Goal: Transaction & Acquisition: Purchase product/service

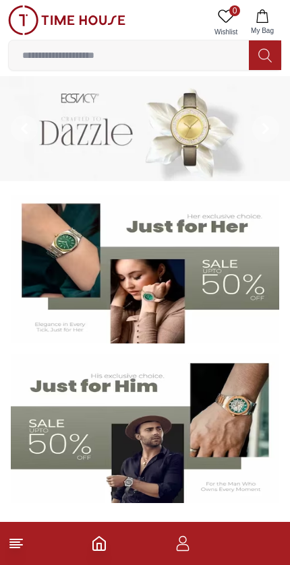
click at [197, 55] on input at bounding box center [129, 55] width 240 height 27
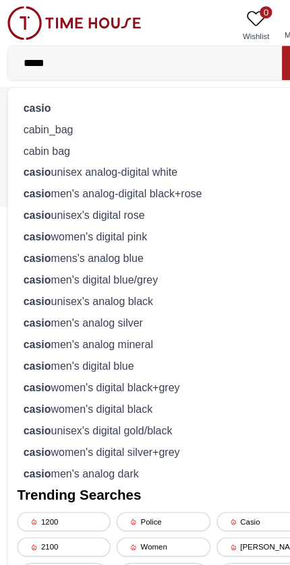
type input "*****"
click at [89, 94] on div "casio" at bounding box center [145, 94] width 256 height 19
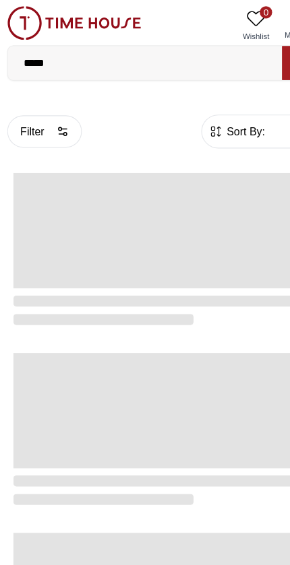
click at [199, 61] on input "*****" at bounding box center [129, 55] width 240 height 27
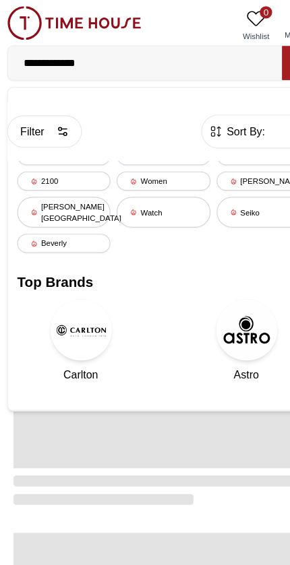
type input "**********"
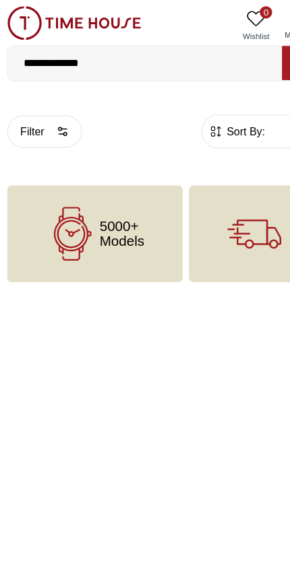
click at [102, 195] on span "5000+ Models" at bounding box center [108, 204] width 39 height 27
click at [107, 197] on span "5000+ Models" at bounding box center [108, 204] width 39 height 27
click at [104, 216] on span "5000+ Models" at bounding box center [108, 204] width 39 height 27
click at [114, 207] on span "5000+ Models" at bounding box center [108, 204] width 39 height 27
click at [119, 212] on span "5000+ Models" at bounding box center [108, 204] width 39 height 27
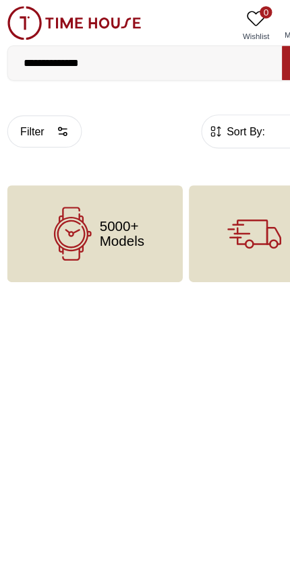
click at [119, 212] on span "5000+ Models" at bounding box center [108, 204] width 39 height 27
click at [122, 210] on span "5000+ Models" at bounding box center [108, 204] width 39 height 27
click at [126, 209] on span "5000+ Models" at bounding box center [108, 204] width 39 height 27
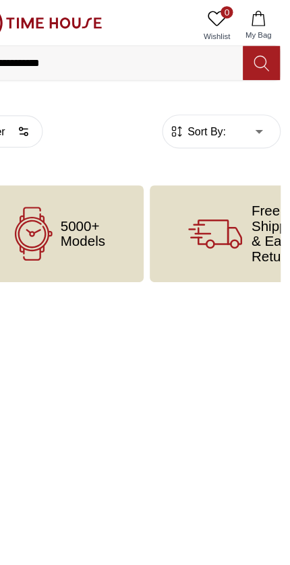
click at [258, 54] on icon at bounding box center [264, 55] width 13 height 15
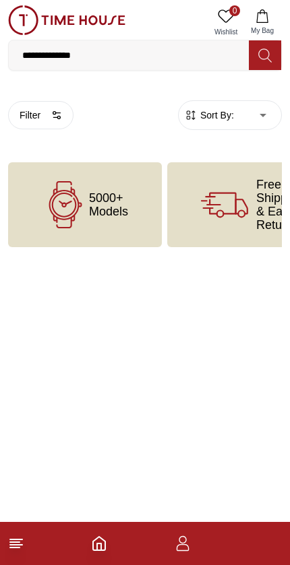
click at [106, 536] on icon "Home" at bounding box center [99, 543] width 16 height 16
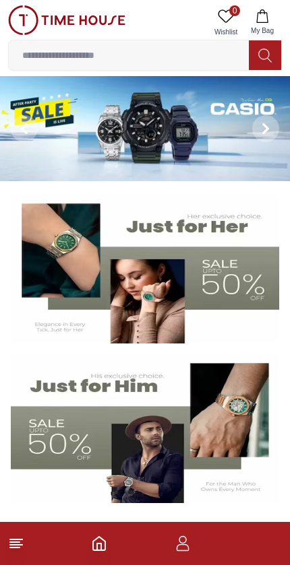
click at [204, 137] on img at bounding box center [145, 128] width 290 height 105
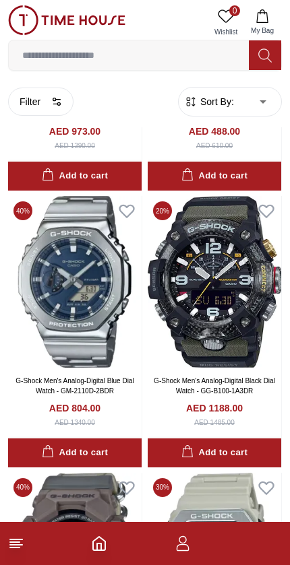
scroll to position [2015, 0]
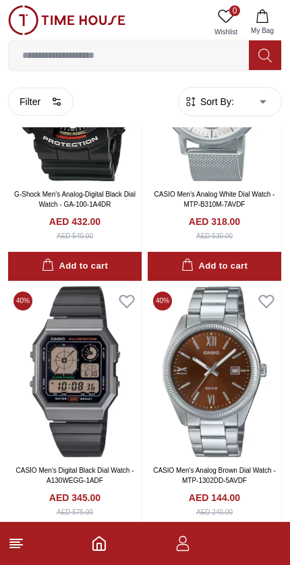
scroll to position [3860, 0]
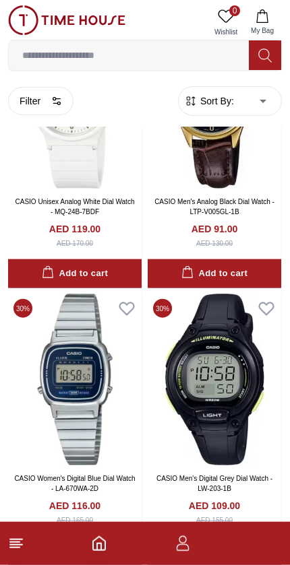
scroll to position [5232, 0]
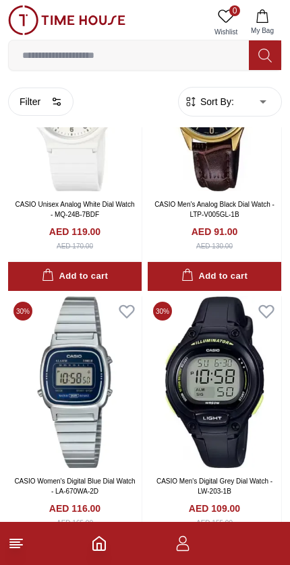
click at [23, 535] on icon at bounding box center [16, 543] width 16 height 16
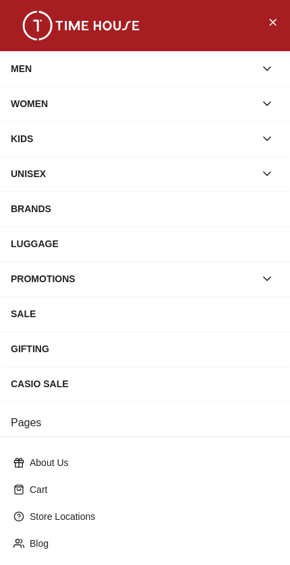
click at [281, 15] on button "Close Menu" at bounding box center [272, 22] width 22 height 22
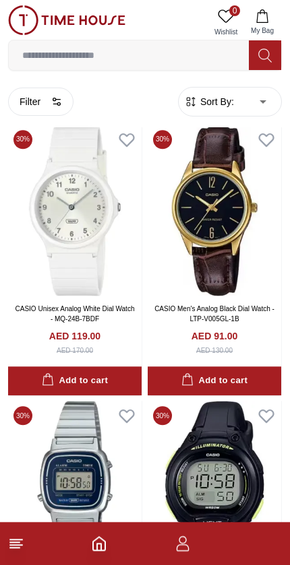
scroll to position [5127, 0]
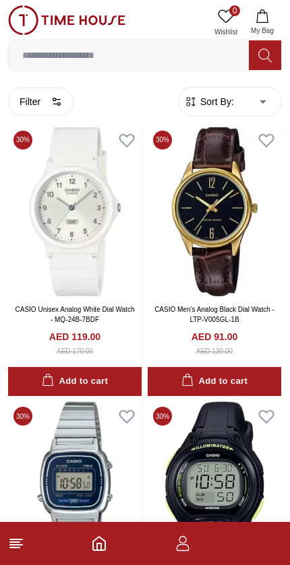
click at [62, 97] on icon "button" at bounding box center [56, 101] width 11 height 11
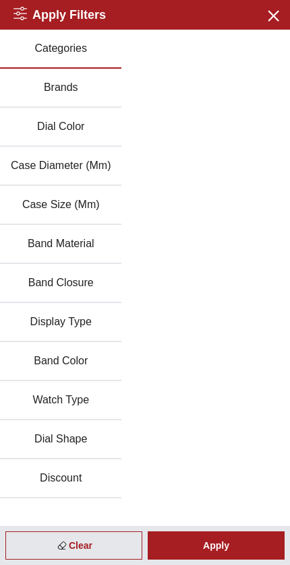
click at [282, 13] on button "Close menu" at bounding box center [272, 15] width 22 height 22
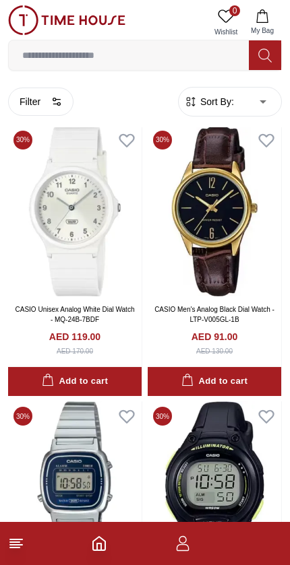
click at [69, 89] on div "Filter" at bounding box center [87, 101] width 159 height 28
click at [60, 102] on icon "button" at bounding box center [56, 101] width 11 height 11
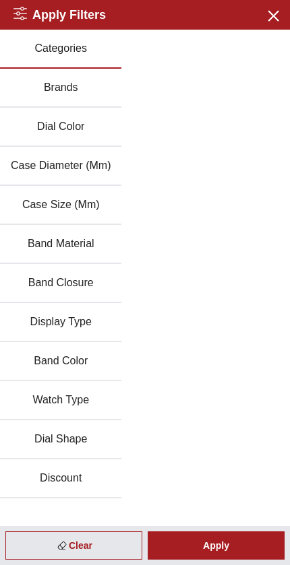
click at [82, 85] on button "Brands" at bounding box center [60, 88] width 121 height 39
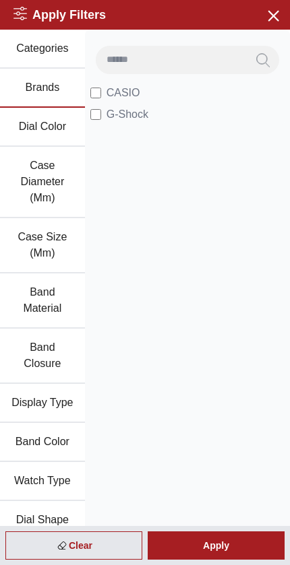
click at [143, 85] on li "CASIO" at bounding box center [187, 93] width 194 height 22
click at [127, 94] on span "CASIO" at bounding box center [123, 93] width 34 height 16
click at [275, 20] on icon "button" at bounding box center [272, 15] width 17 height 17
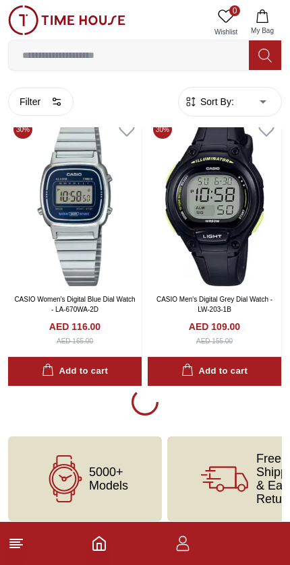
scroll to position [5413, 0]
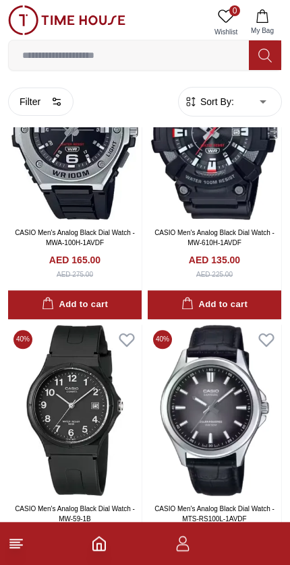
scroll to position [9904, 0]
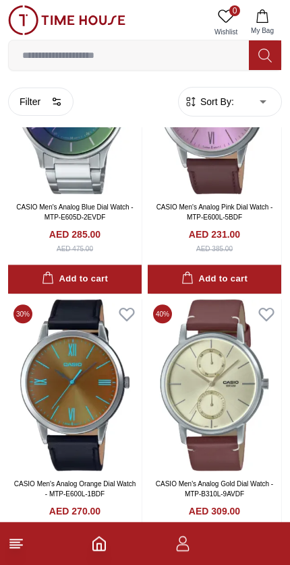
scroll to position [11866, 0]
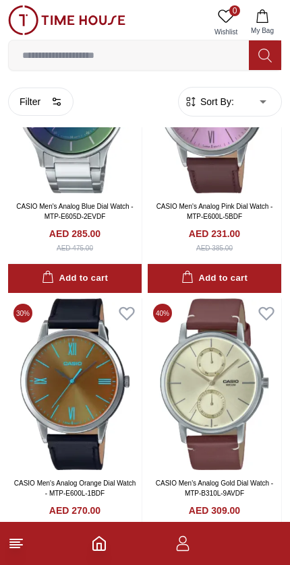
click at [100, 538] on icon "Home" at bounding box center [99, 543] width 12 height 13
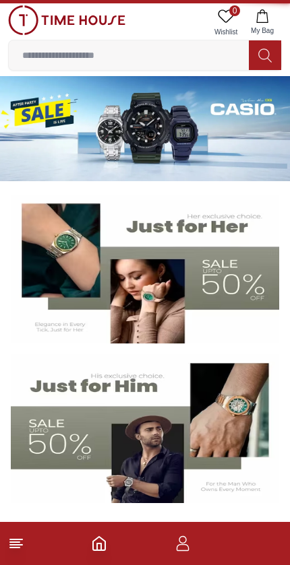
click at [96, 546] on icon "Home" at bounding box center [99, 543] width 16 height 16
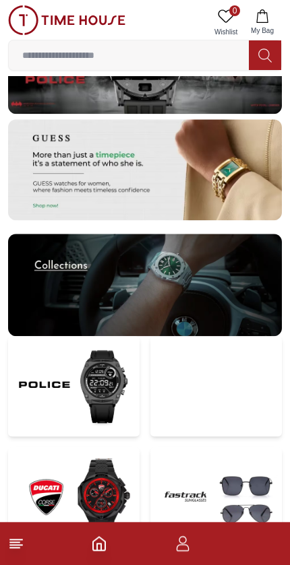
scroll to position [2806, 0]
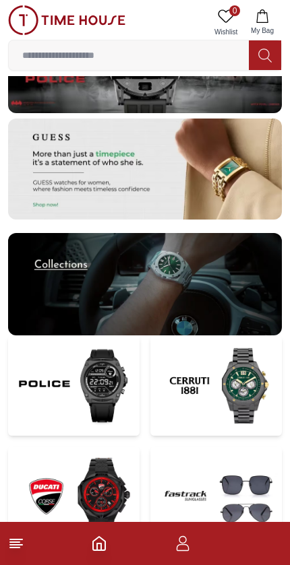
click at [26, 293] on img at bounding box center [144, 284] width 273 height 102
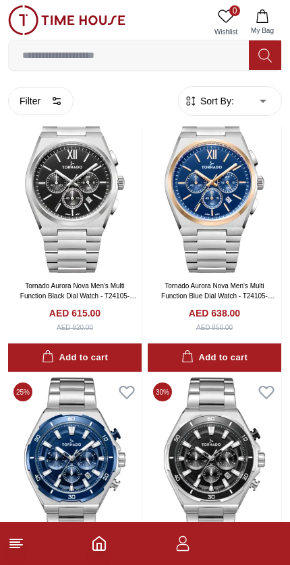
scroll to position [2588, 0]
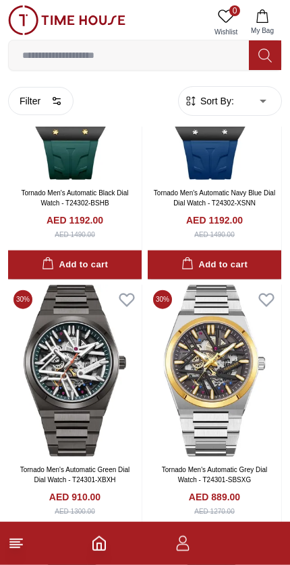
scroll to position [4616, 0]
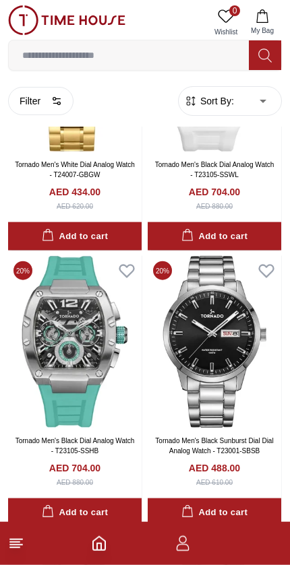
scroll to position [7688, 0]
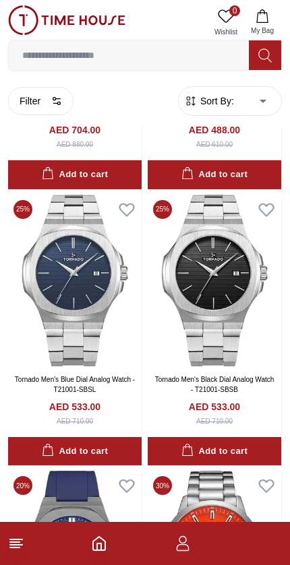
scroll to position [8024, 0]
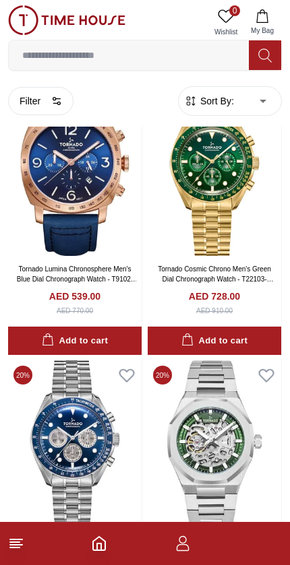
scroll to position [11451, 0]
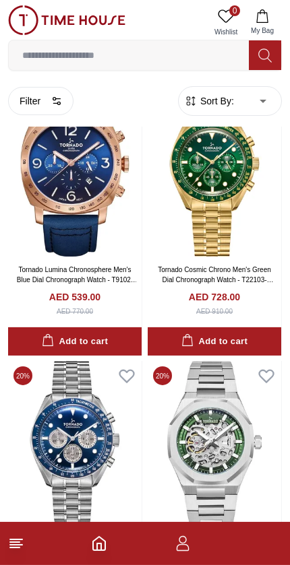
click at [12, 540] on line at bounding box center [16, 540] width 12 height 0
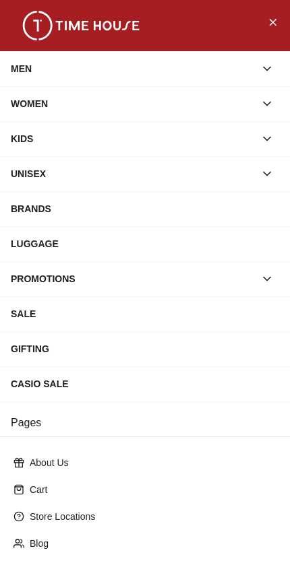
scroll to position [11424, 0]
click at [281, 17] on button "Close Menu" at bounding box center [272, 22] width 22 height 22
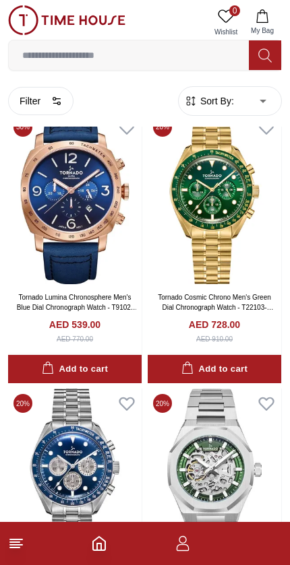
click at [94, 546] on icon "Home" at bounding box center [99, 543] width 16 height 16
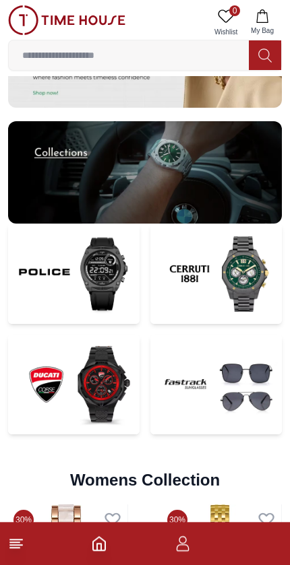
scroll to position [2917, 0]
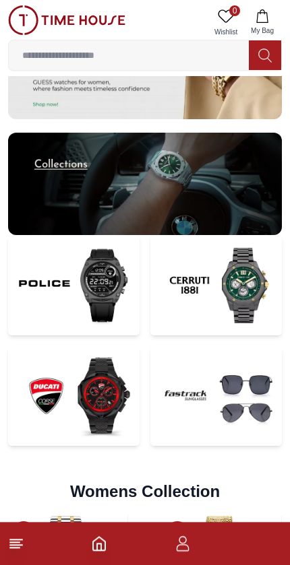
click at [94, 282] on img at bounding box center [73, 285] width 131 height 100
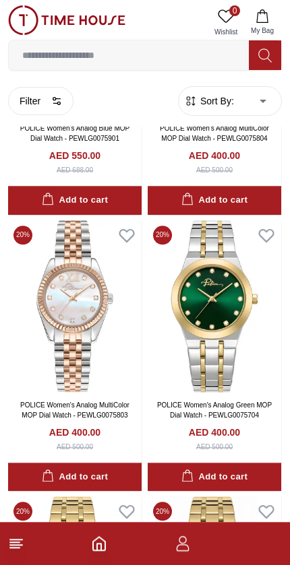
scroll to position [1361, 0]
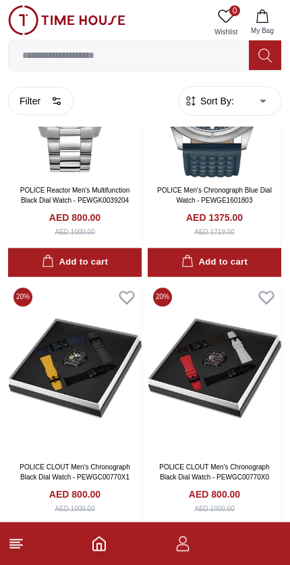
scroll to position [4066, 0]
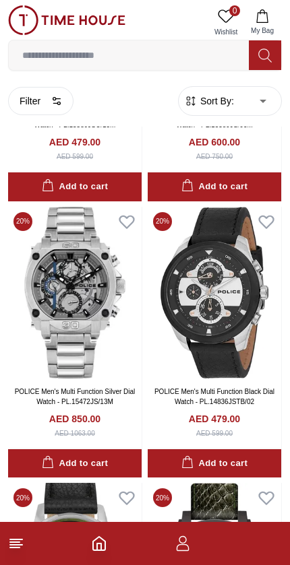
scroll to position [7443, 0]
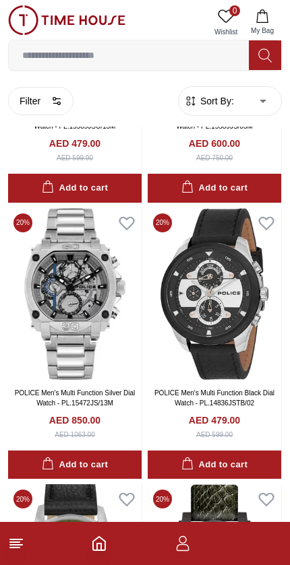
click at [54, 325] on img at bounding box center [74, 294] width 133 height 172
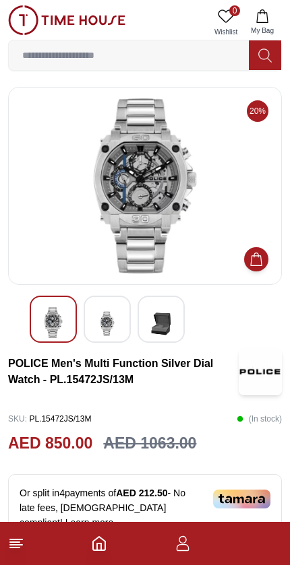
click at [101, 309] on img at bounding box center [107, 323] width 24 height 33
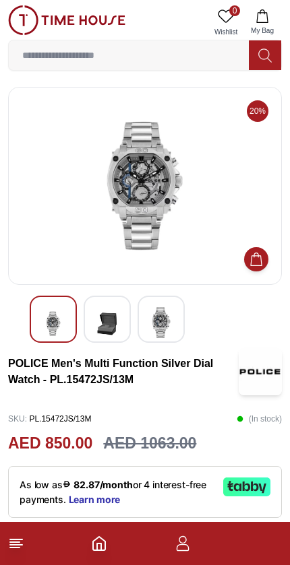
click at [106, 323] on img at bounding box center [107, 323] width 24 height 33
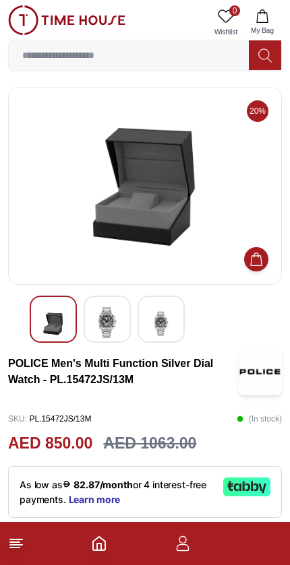
click at [160, 327] on img at bounding box center [161, 323] width 24 height 33
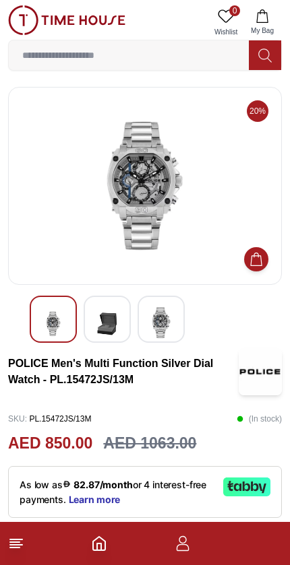
click at [42, 183] on img at bounding box center [145, 185] width 251 height 175
click at [94, 222] on img at bounding box center [145, 185] width 251 height 175
click at [91, 218] on img at bounding box center [145, 185] width 251 height 175
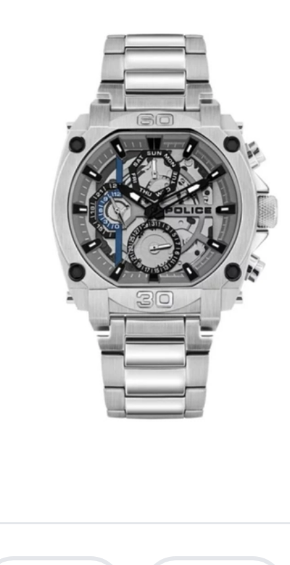
click at [75, 98] on img at bounding box center [145, 185] width 251 height 175
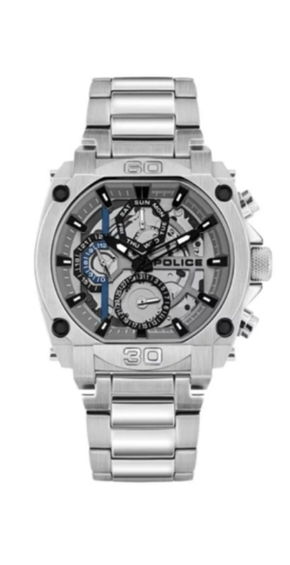
click at [42, 98] on img at bounding box center [145, 185] width 251 height 175
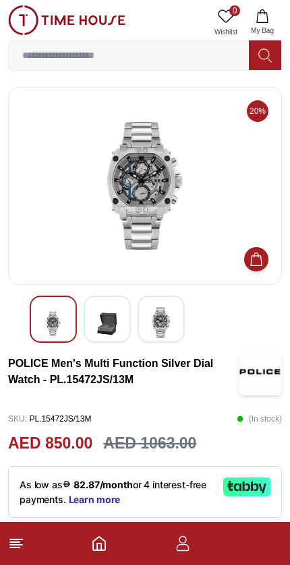
click at [174, 541] on icon "button" at bounding box center [182, 543] width 16 height 16
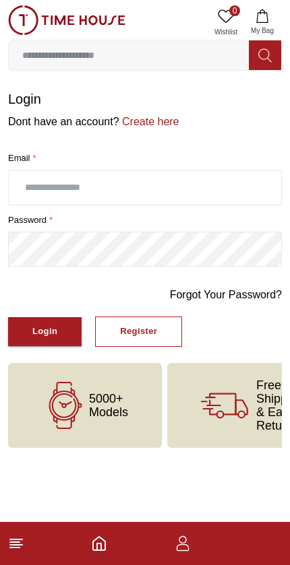
click at [102, 538] on icon "Home" at bounding box center [99, 543] width 12 height 13
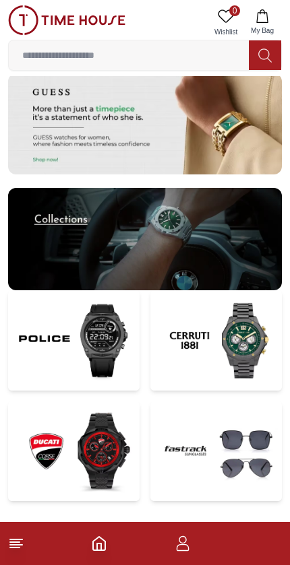
scroll to position [2852, 0]
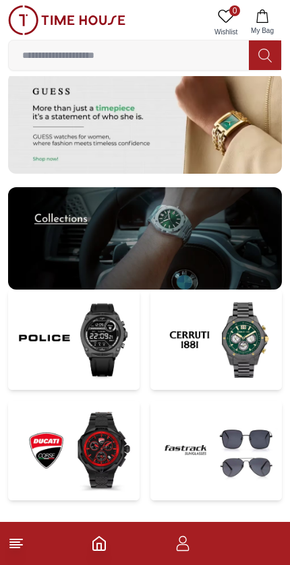
click at [227, 356] on img at bounding box center [215, 340] width 131 height 100
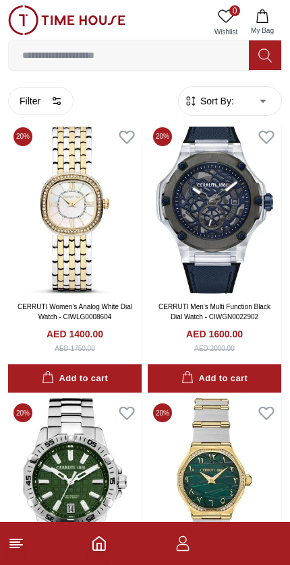
scroll to position [661, 0]
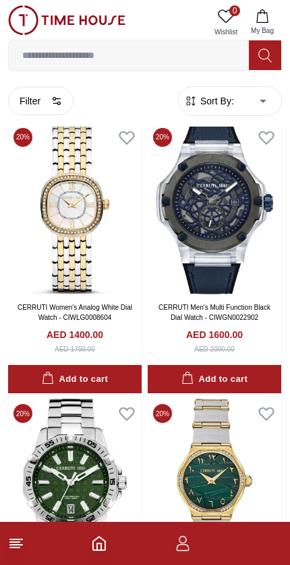
click at [105, 549] on icon "Home" at bounding box center [99, 543] width 12 height 13
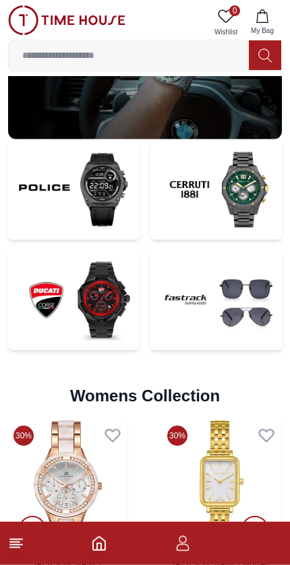
scroll to position [3001, 0]
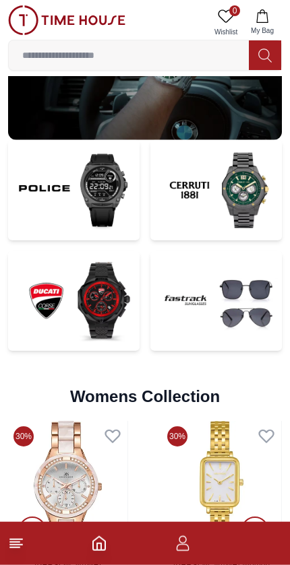
click at [28, 189] on img at bounding box center [73, 190] width 131 height 100
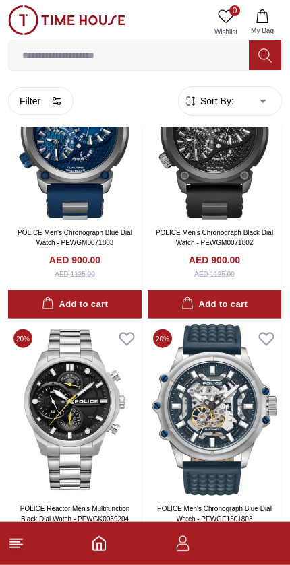
scroll to position [3746, 0]
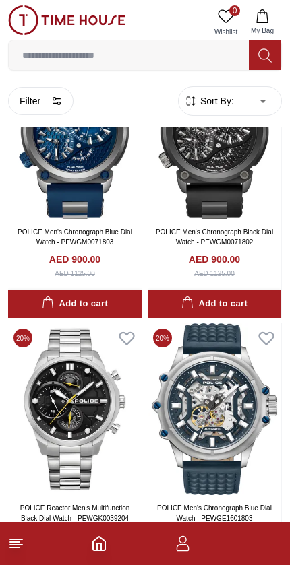
click at [37, 98] on button "Filter" at bounding box center [40, 101] width 65 height 28
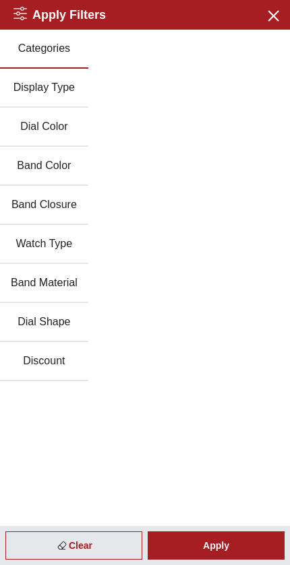
click at [274, 20] on icon "button" at bounding box center [272, 15] width 17 height 17
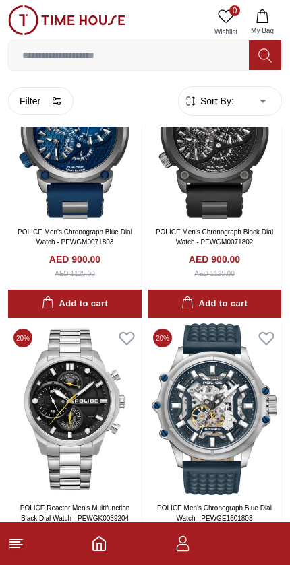
click at [221, 90] on form "Sort By: ​ ****** ​" at bounding box center [230, 101] width 104 height 30
click at [212, 96] on span "Sort By:" at bounding box center [215, 100] width 36 height 13
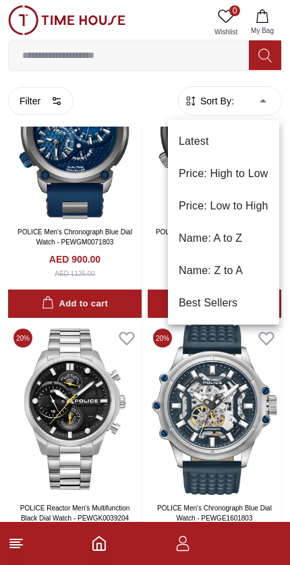
click at [249, 101] on div at bounding box center [145, 282] width 290 height 565
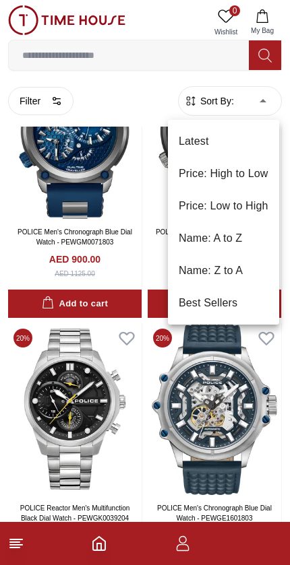
click at [204, 197] on li "Price: Low to High" at bounding box center [223, 206] width 111 height 32
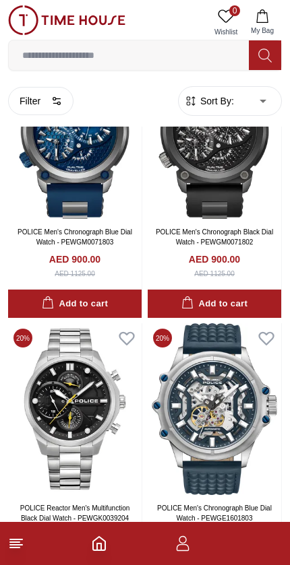
type input "*"
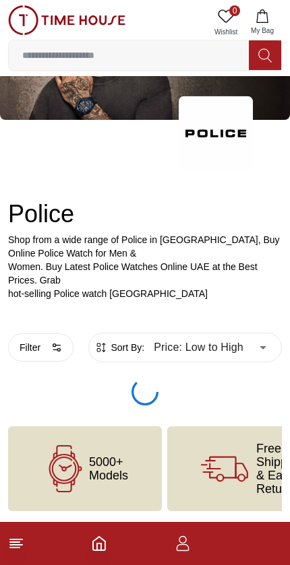
scroll to position [82, 0]
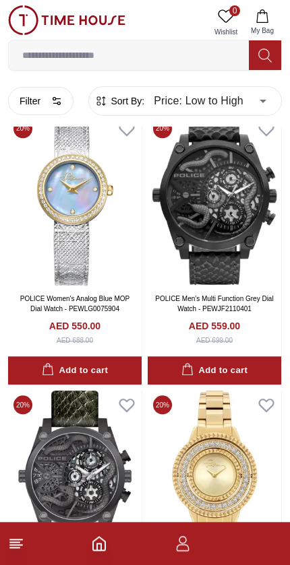
scroll to position [2576, 0]
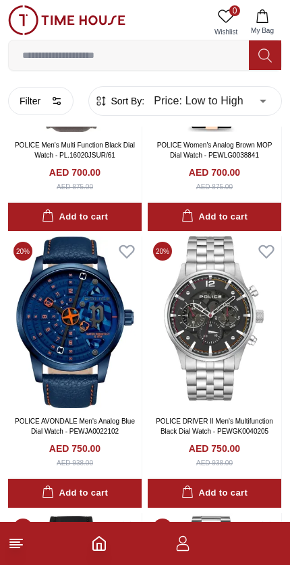
scroll to position [6598, 0]
